Goal: Information Seeking & Learning: Learn about a topic

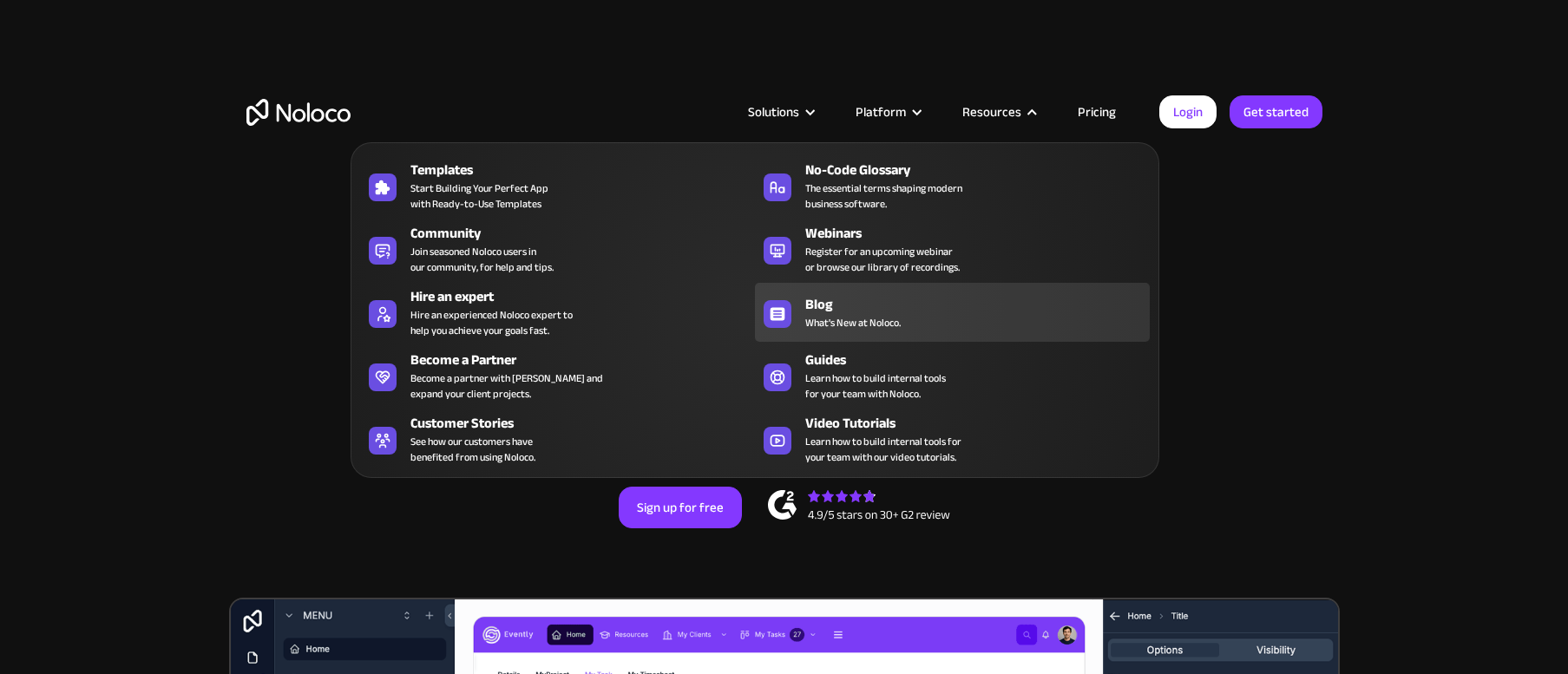
click at [879, 325] on span "What's New at Noloco." at bounding box center [853, 322] width 96 height 15
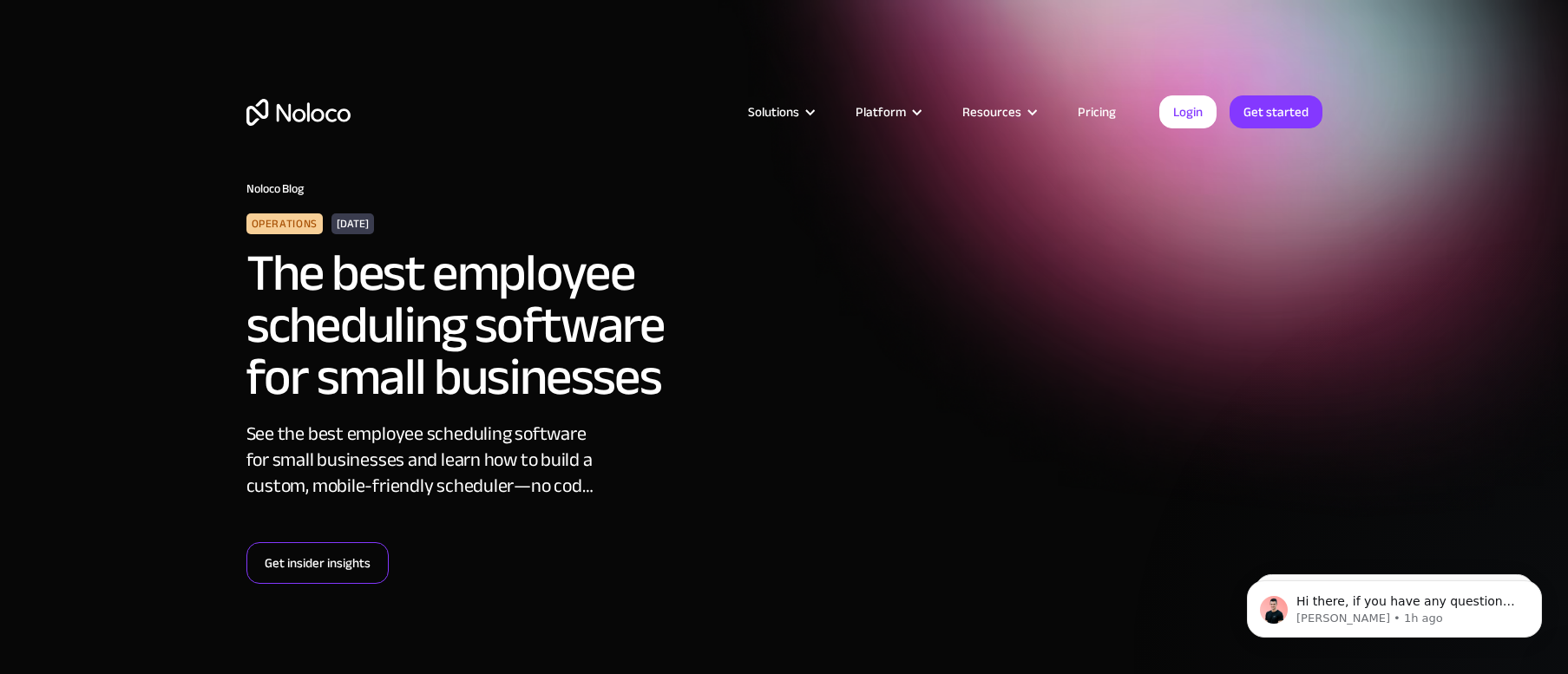
click at [322, 561] on link "Get insider insights" at bounding box center [317, 563] width 142 height 42
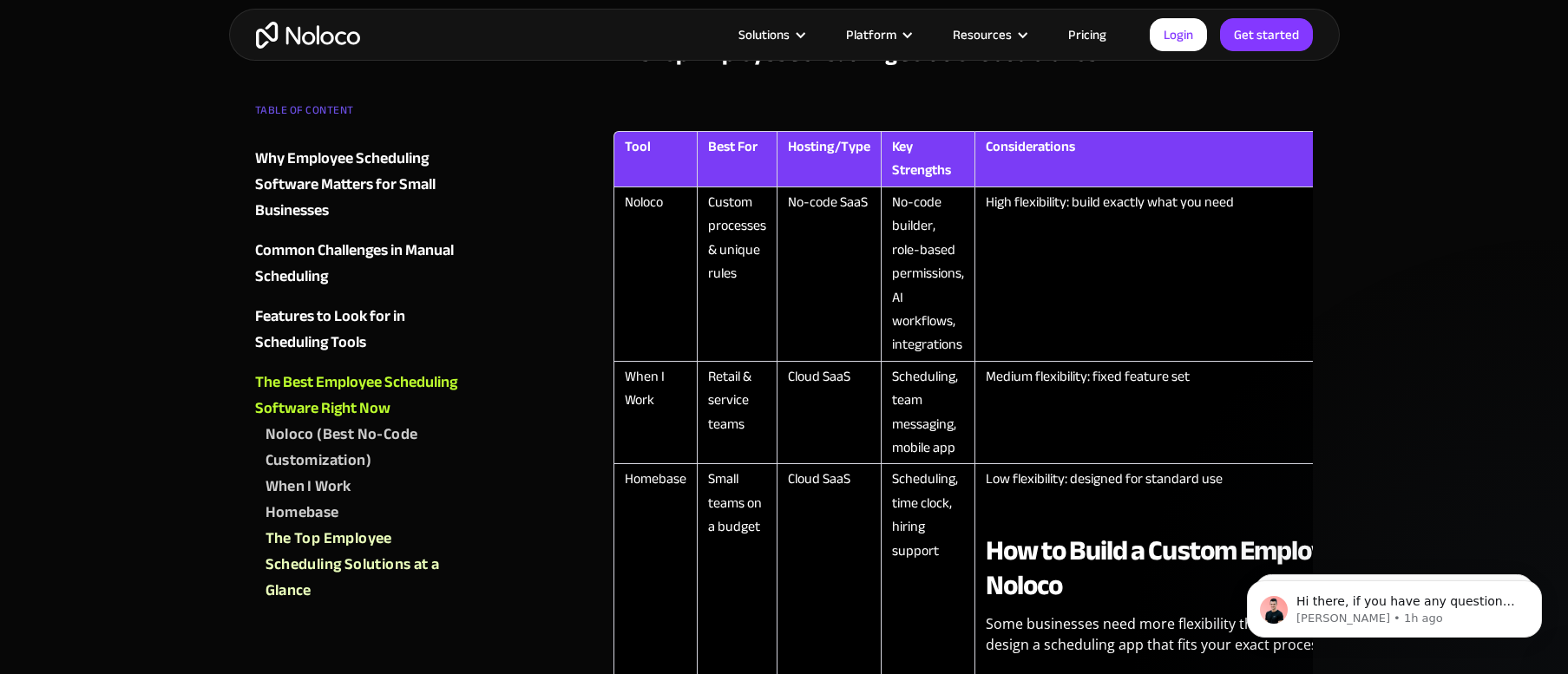
scroll to position [2518, 0]
